Goal: Task Accomplishment & Management: Manage account settings

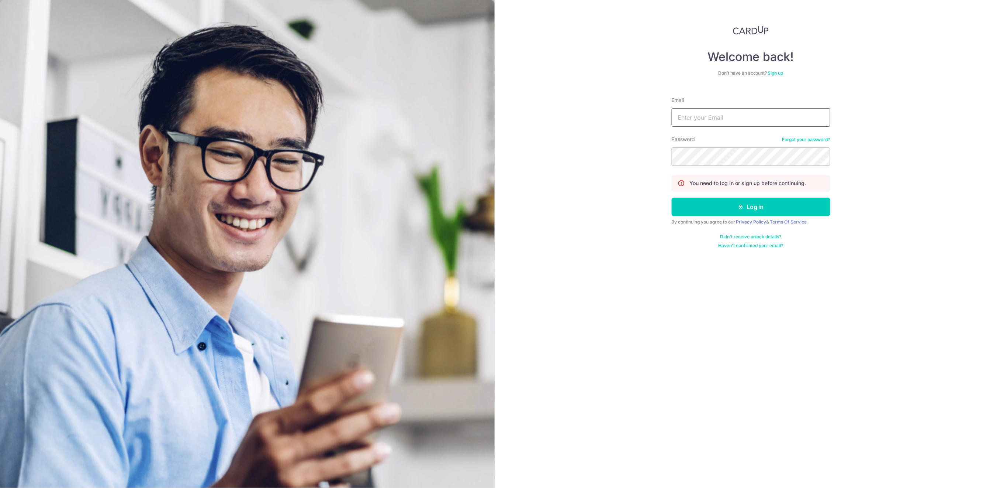
click at [745, 116] on input "Email" at bounding box center [751, 117] width 159 height 18
type input "[EMAIL_ADDRESS][DOMAIN_NAME]"
click at [761, 206] on button "Log in" at bounding box center [751, 206] width 159 height 18
